Goal: Navigation & Orientation: Go to known website

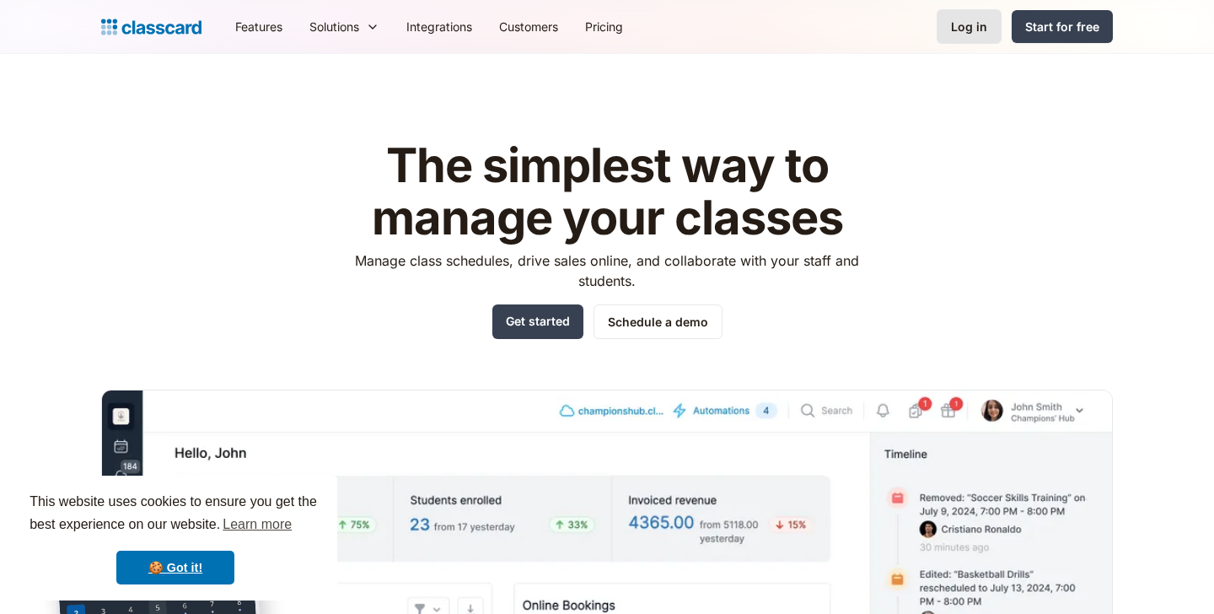
click at [985, 32] on div "Log in" at bounding box center [969, 27] width 36 height 18
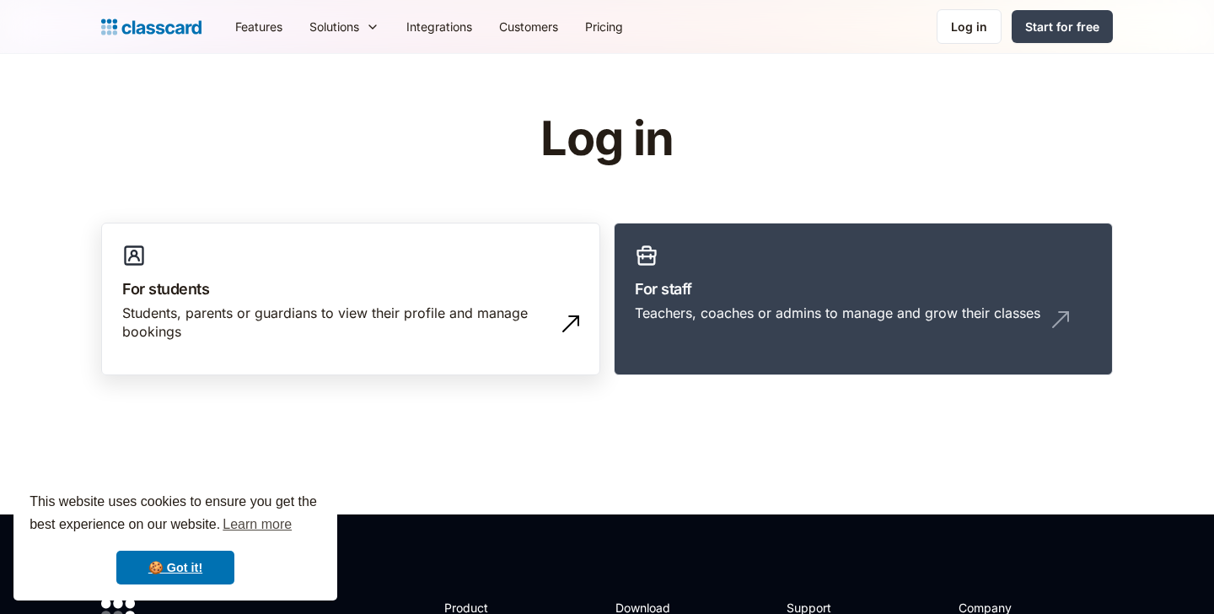
click at [476, 266] on link "For students Students, parents or guardians to view their profile and manage bo…" at bounding box center [350, 299] width 499 height 153
click at [540, 347] on div "Students, parents or guardians to view their profile and manage bookings" at bounding box center [350, 329] width 457 height 51
click at [570, 320] on img at bounding box center [570, 323] width 27 height 27
